Goal: Transaction & Acquisition: Purchase product/service

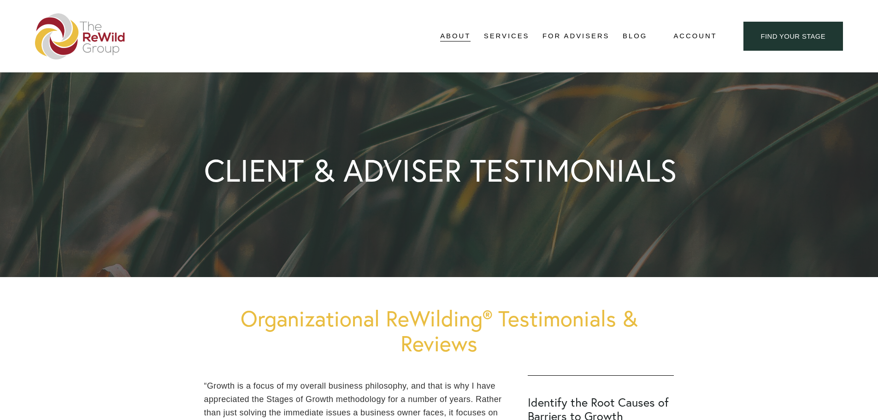
click at [70, 47] on img at bounding box center [80, 36] width 90 height 46
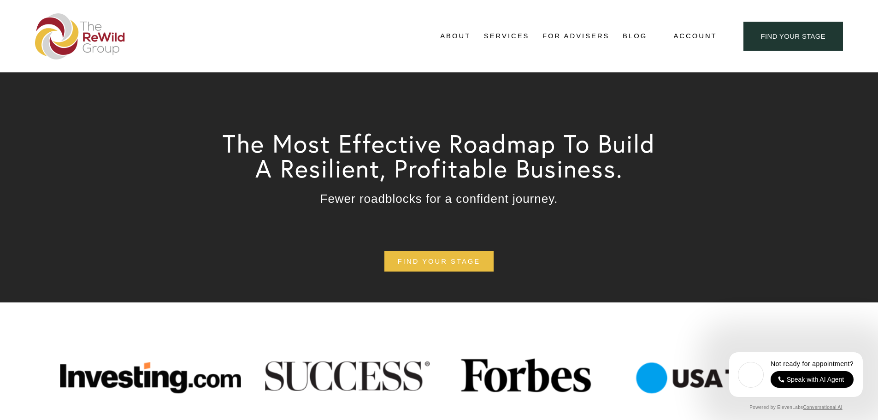
click at [0, 0] on span "Self-Guided" at bounding box center [0, 0] width 0 height 0
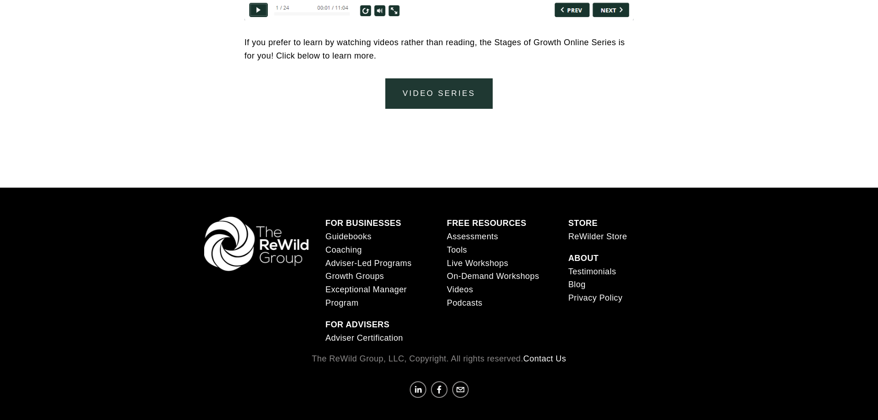
scroll to position [4213, 0]
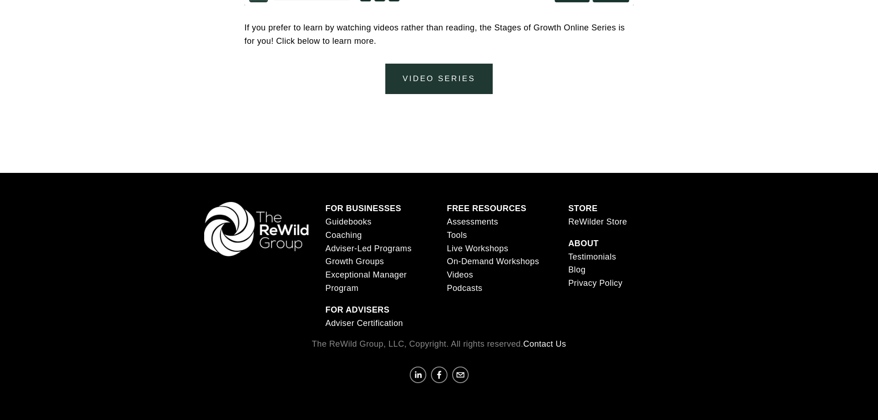
click at [452, 82] on link "video series" at bounding box center [438, 79] width 107 height 31
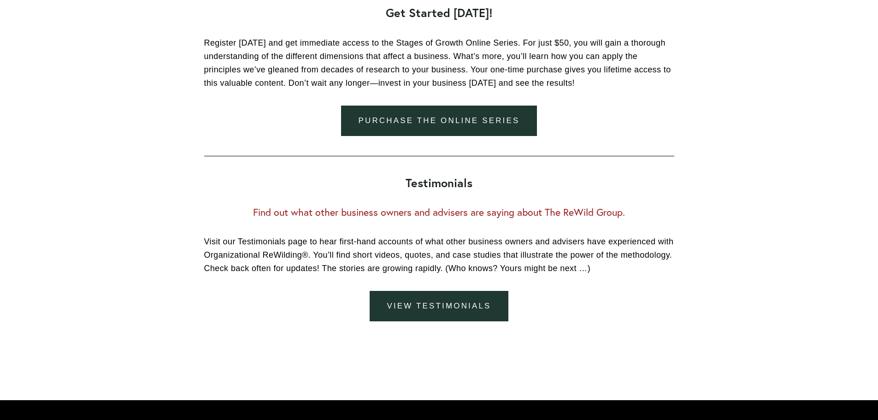
scroll to position [1382, 0]
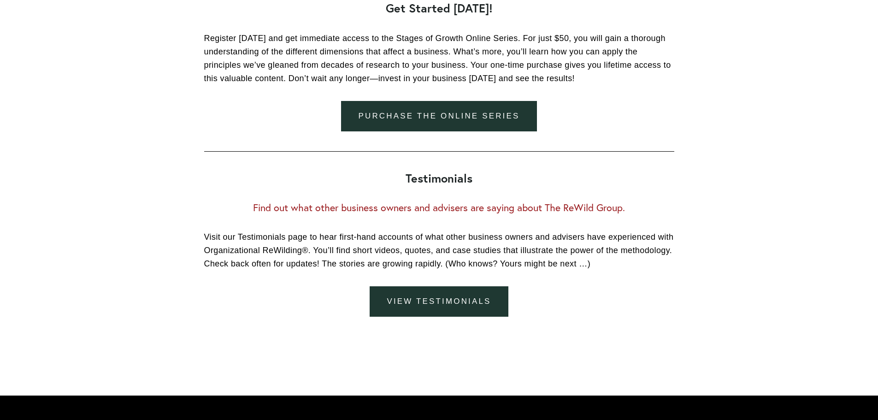
click at [463, 120] on link "Purchase the online series" at bounding box center [439, 116] width 196 height 31
